Goal: Task Accomplishment & Management: Manage account settings

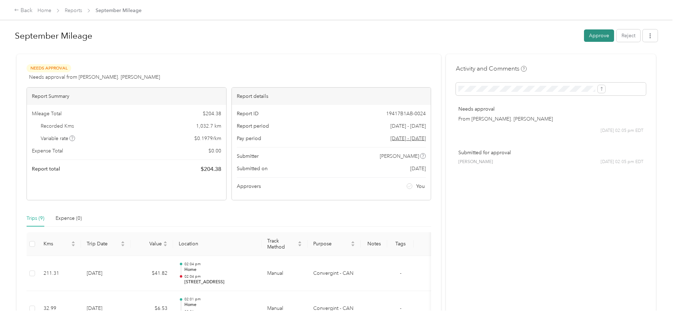
click at [584, 36] on button "Approve" at bounding box center [599, 35] width 30 height 12
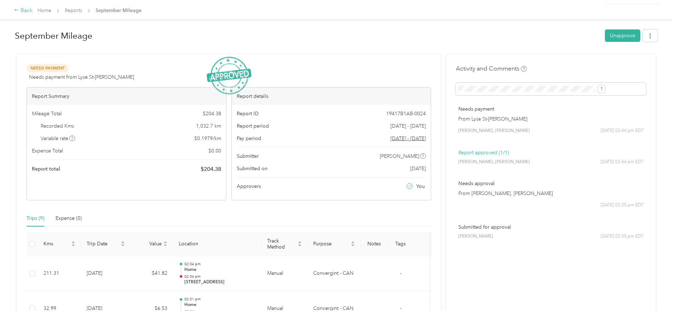
click at [33, 10] on div "Back" at bounding box center [23, 10] width 18 height 8
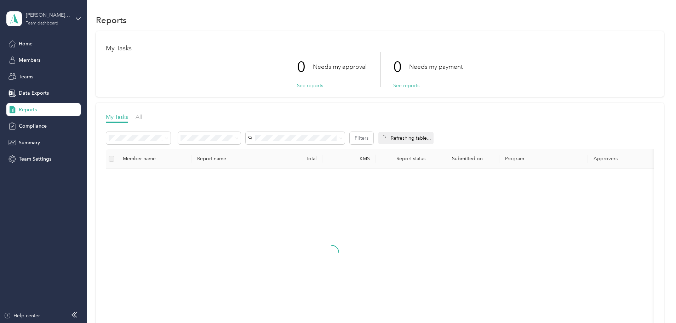
click at [30, 20] on div "[PERSON_NAME] Team Team dashboard" at bounding box center [48, 18] width 44 height 14
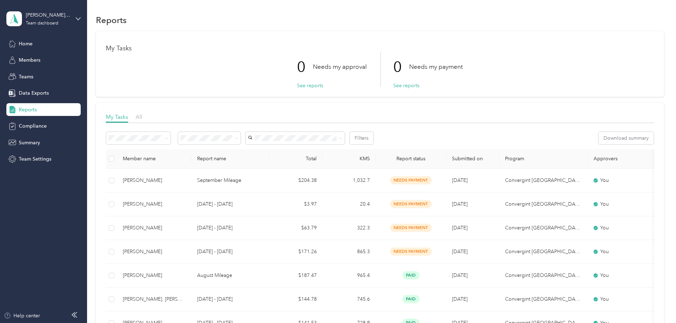
click at [34, 58] on div "Team dashboard" at bounding box center [32, 54] width 39 height 7
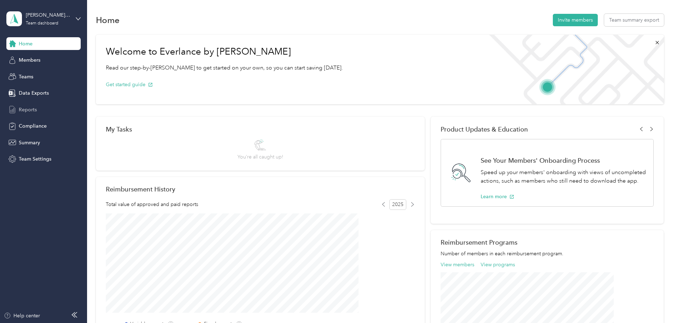
click at [24, 109] on span "Reports" at bounding box center [28, 109] width 18 height 7
